Goal: Obtain resource: Download file/media

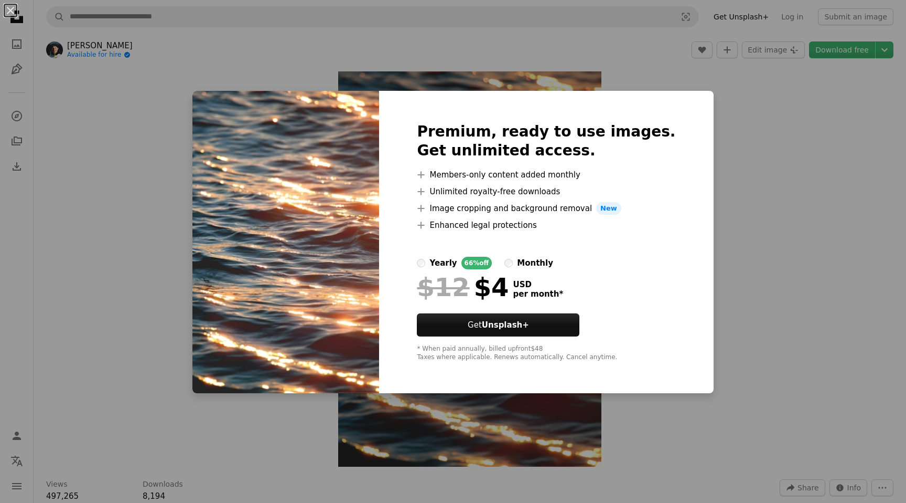
click at [709, 198] on div "An X shape Premium, ready to use images. Get unlimited access. A plus sign Memb…" at bounding box center [453, 251] width 906 height 503
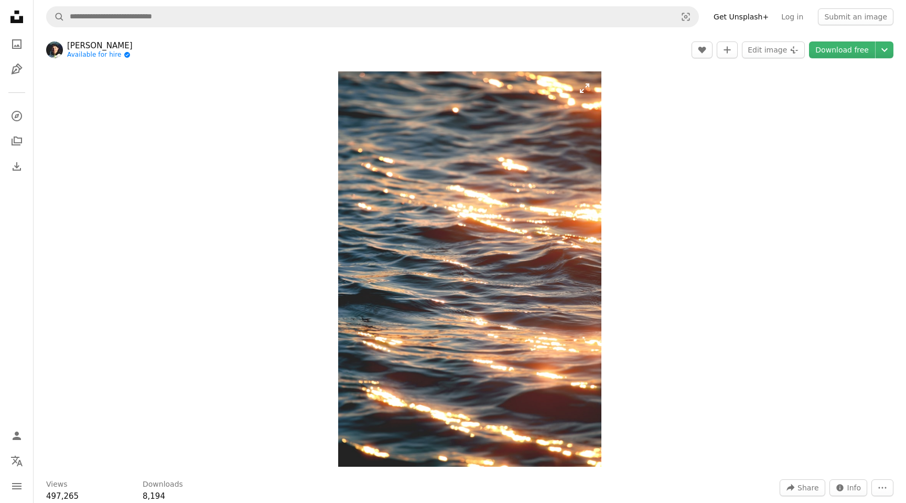
click at [392, 170] on img "Zoom in on this image" at bounding box center [469, 268] width 263 height 395
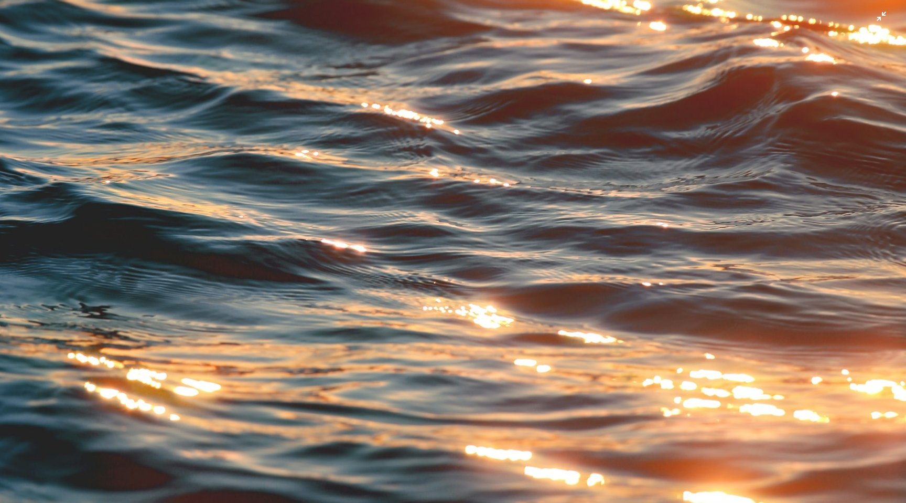
scroll to position [499, 0]
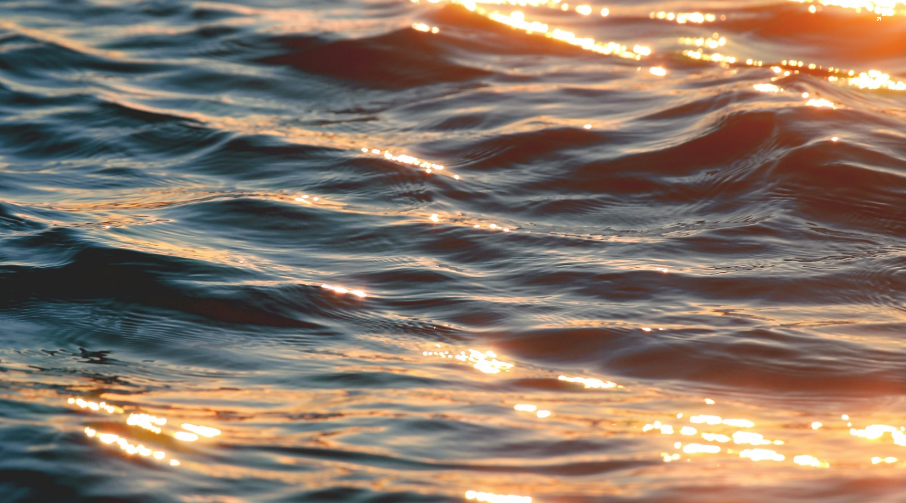
click at [351, 232] on img "Zoom out on this image" at bounding box center [452, 180] width 907 height 1361
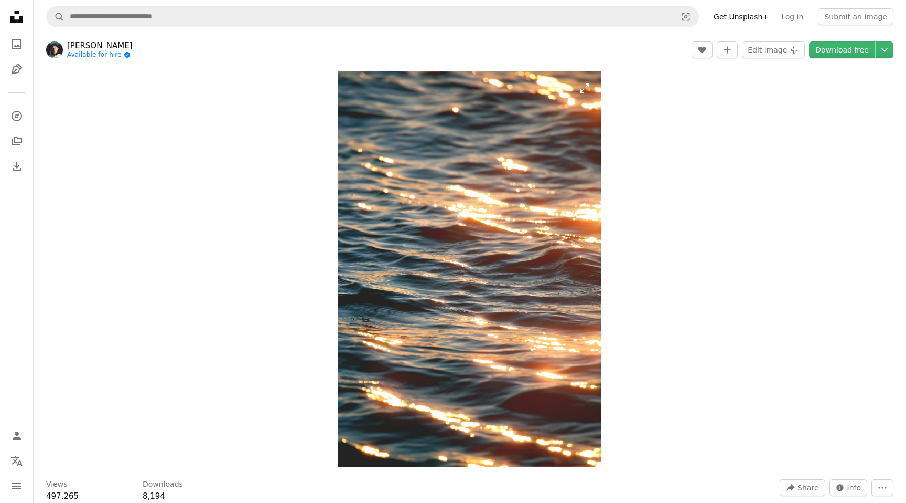
click at [365, 221] on img "Zoom in on this image" at bounding box center [469, 268] width 263 height 395
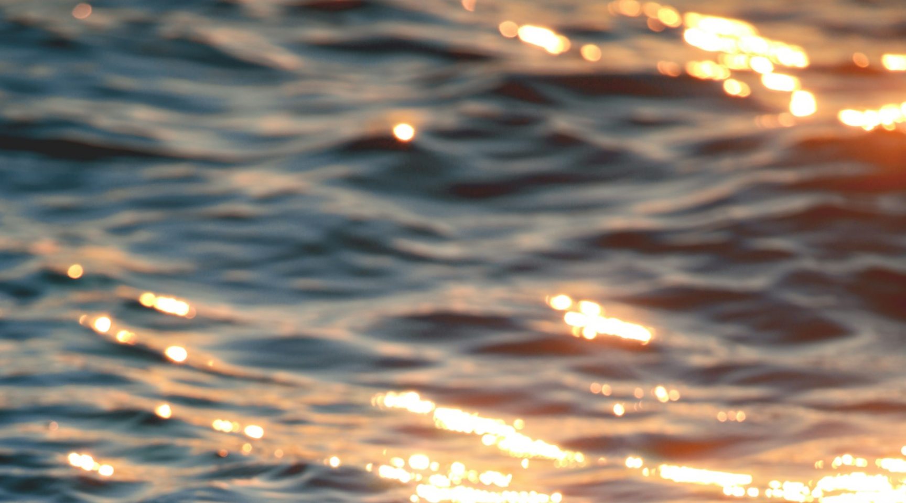
scroll to position [429, 0]
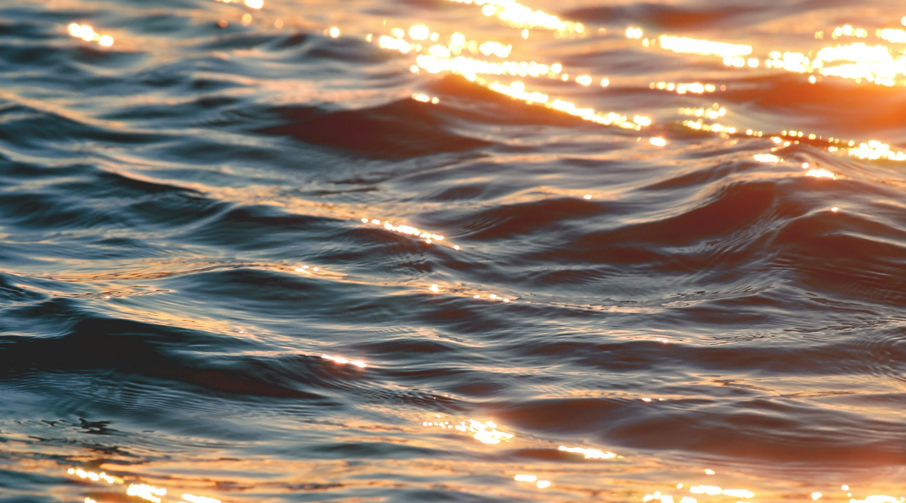
click at [365, 221] on img "Zoom out on this image" at bounding box center [452, 250] width 907 height 1361
